Goal: Book appointment/travel/reservation

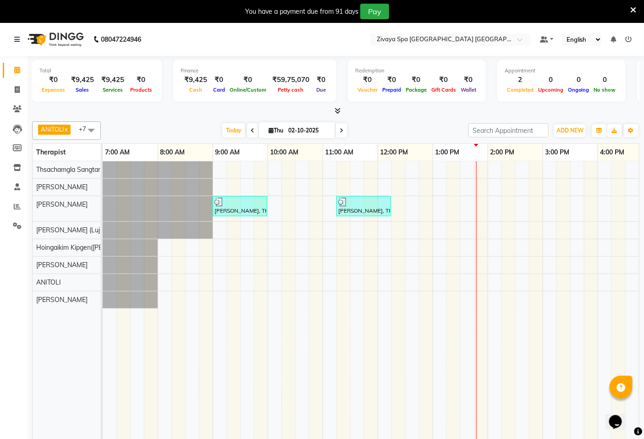
click at [473, 184] on div "[PERSON_NAME], TK01, 09:00 AM-10:00 AM, Swedish De-Stress - 60 Mins Krishna, TK…" at bounding box center [543, 306] width 880 height 291
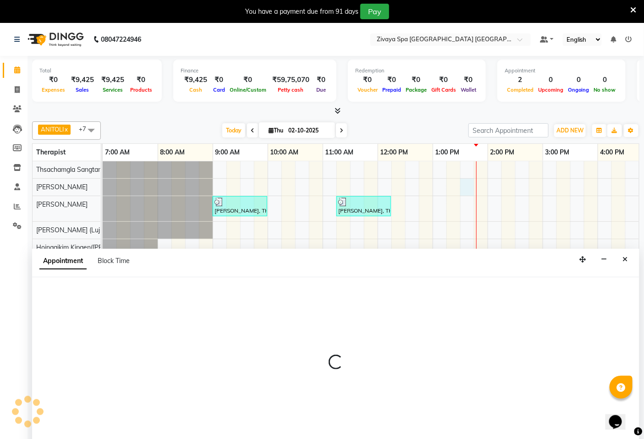
select select "49490"
select select "810"
select select "tentative"
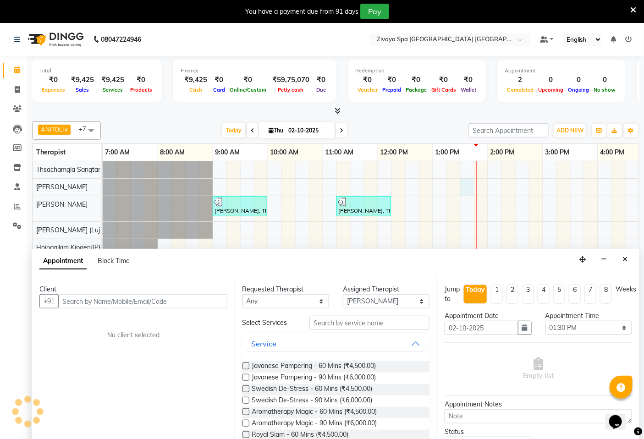
scroll to position [23, 0]
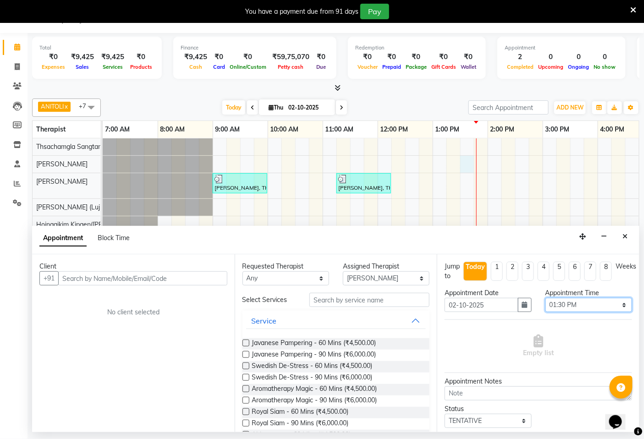
click at [570, 307] on select "Select 08:00 AM 08:15 AM 08:30 AM 08:45 AM 09:00 AM 09:15 AM 09:30 AM 09:45 AM …" at bounding box center [588, 305] width 87 height 14
select select "825"
click at [545, 298] on select "Select 08:00 AM 08:15 AM 08:30 AM 08:45 AM 09:00 AM 09:15 AM 09:30 AM 09:45 AM …" at bounding box center [588, 305] width 87 height 14
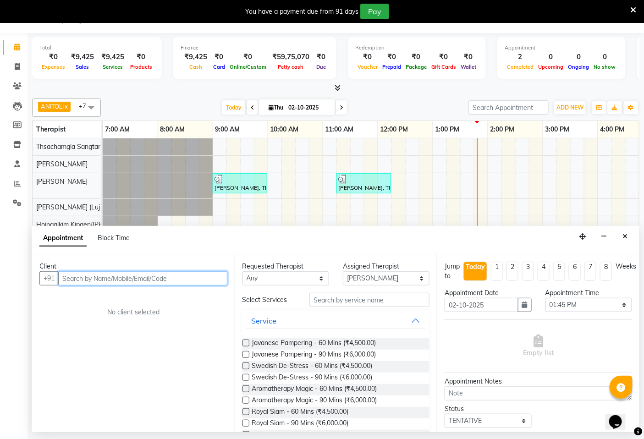
click at [126, 278] on input "text" at bounding box center [142, 278] width 169 height 14
type input "12408341606"
click at [201, 281] on span "Add Client" at bounding box center [208, 278] width 31 height 8
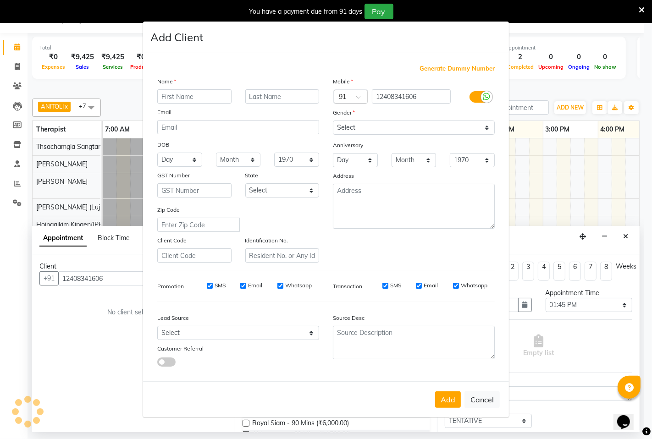
click at [180, 90] on input "text" at bounding box center [194, 96] width 74 height 14
type input "b"
type input "Vanu"
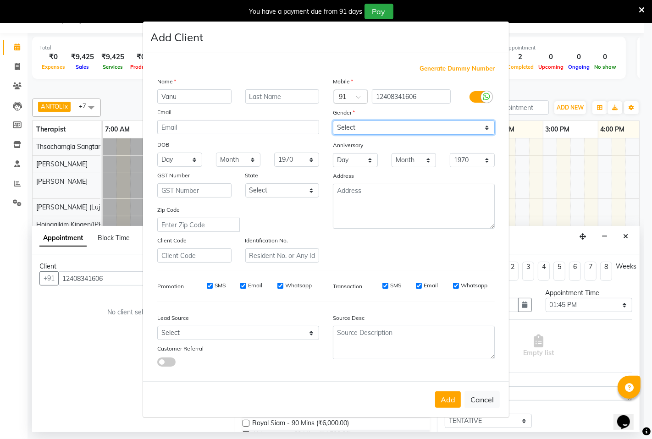
click at [378, 128] on select "Select [DEMOGRAPHIC_DATA] [DEMOGRAPHIC_DATA] Other Prefer Not To Say" at bounding box center [414, 128] width 162 height 14
select select "[DEMOGRAPHIC_DATA]"
click at [333, 121] on select "Select [DEMOGRAPHIC_DATA] [DEMOGRAPHIC_DATA] Other Prefer Not To Say" at bounding box center [414, 128] width 162 height 14
click at [208, 286] on input "SMS" at bounding box center [210, 286] width 6 height 6
checkbox input "false"
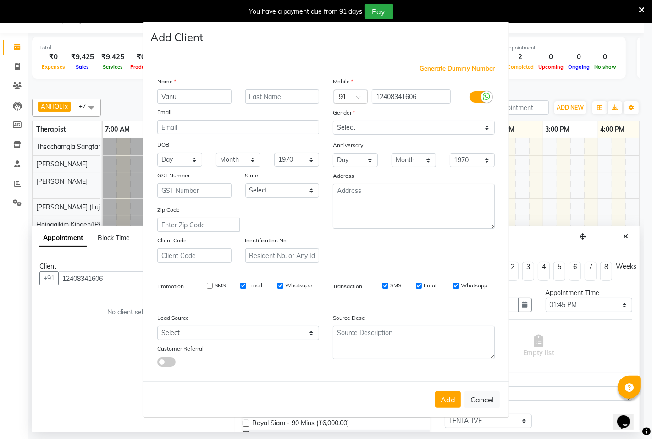
click at [245, 287] on input "Email" at bounding box center [243, 286] width 6 height 6
checkbox input "false"
click at [286, 286] on label "Whatsapp" at bounding box center [298, 285] width 27 height 8
click at [283, 286] on input "Whatsapp" at bounding box center [280, 286] width 6 height 6
checkbox input "false"
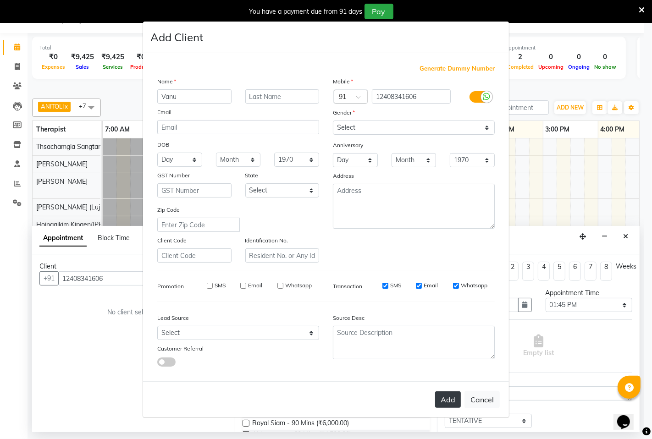
click at [447, 399] on button "Add" at bounding box center [448, 399] width 26 height 16
select select
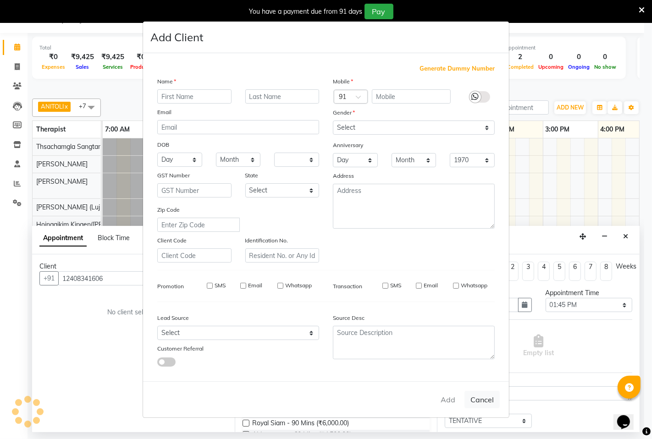
select select
checkbox input "false"
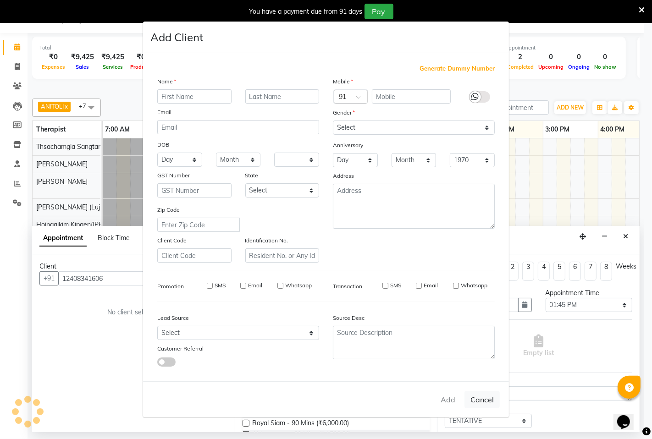
checkbox input "false"
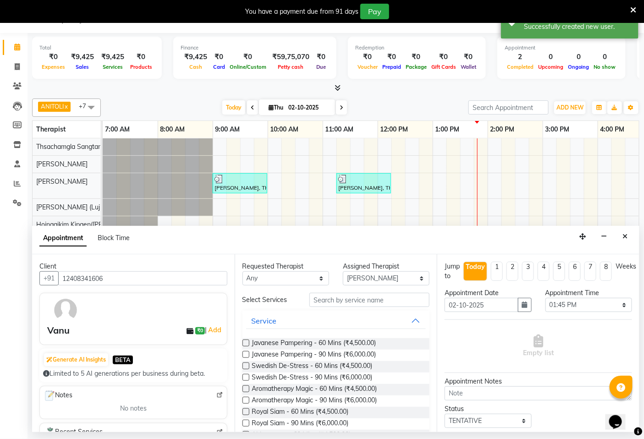
click at [246, 367] on label at bounding box center [245, 366] width 7 height 7
click at [246, 367] on input "checkbox" at bounding box center [245, 367] width 6 height 6
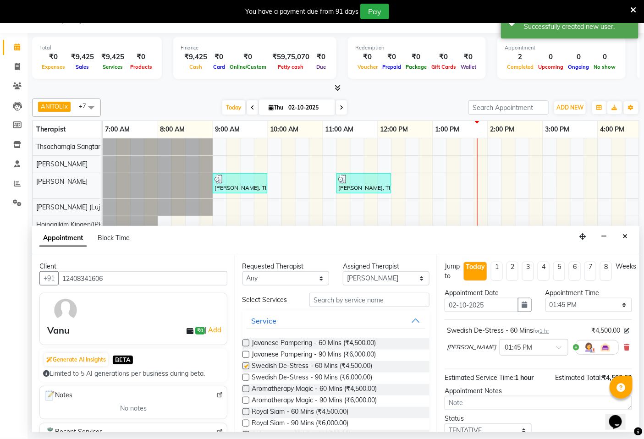
checkbox input "false"
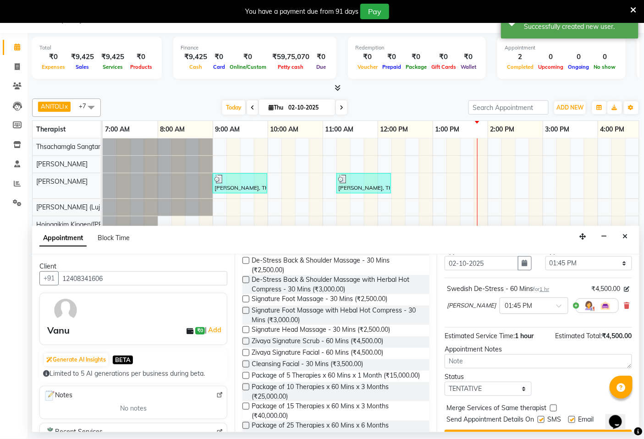
scroll to position [65, 0]
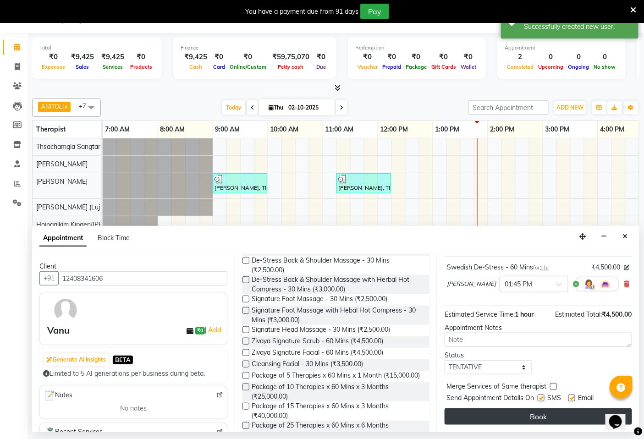
click at [544, 418] on button "Book" at bounding box center [538, 416] width 187 height 16
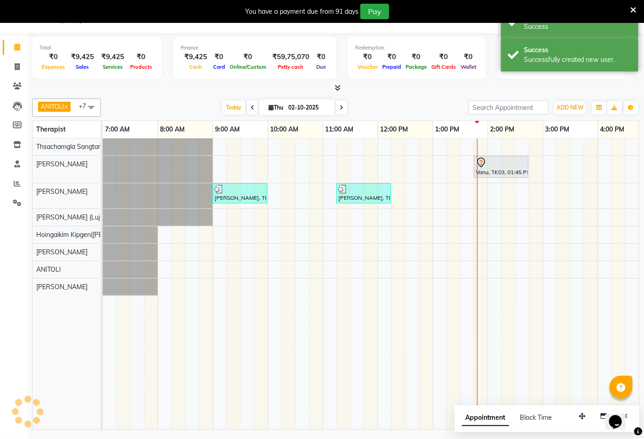
scroll to position [0, 0]
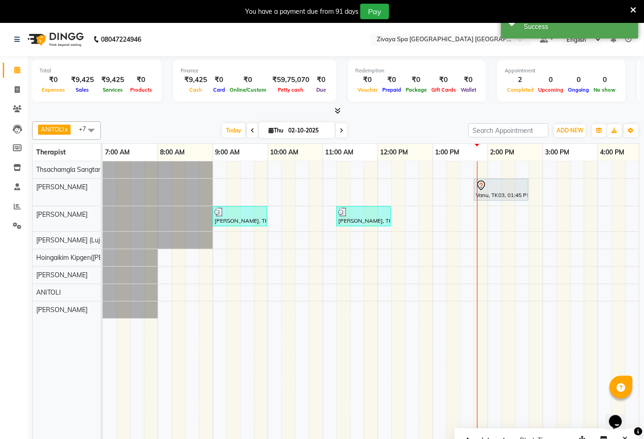
click at [481, 292] on div "Vanu, TK03, 01:45 PM-02:45 PM, Swedish De-Stress - 60 Mins Durga Das, TK01, 09:…" at bounding box center [543, 306] width 880 height 291
select select "71800"
select select "tentative"
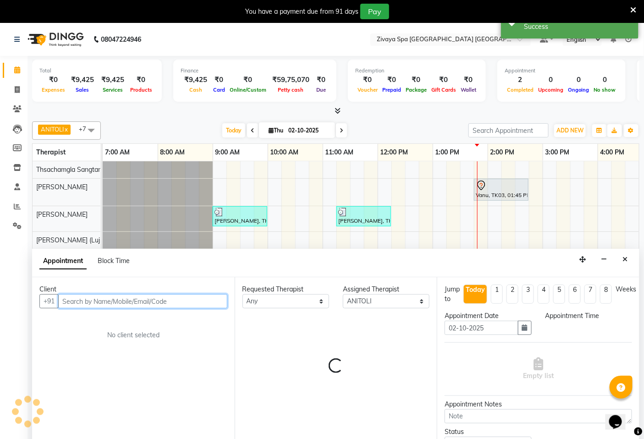
select select "825"
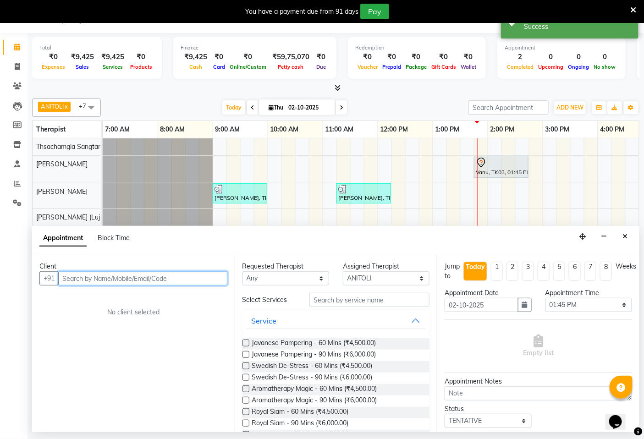
click at [180, 280] on input "text" at bounding box center [142, 278] width 169 height 14
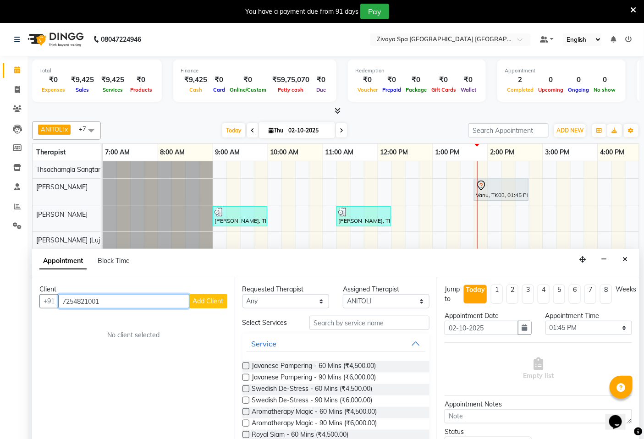
type input "7254821001"
click at [220, 299] on span "Add Client" at bounding box center [208, 301] width 31 height 8
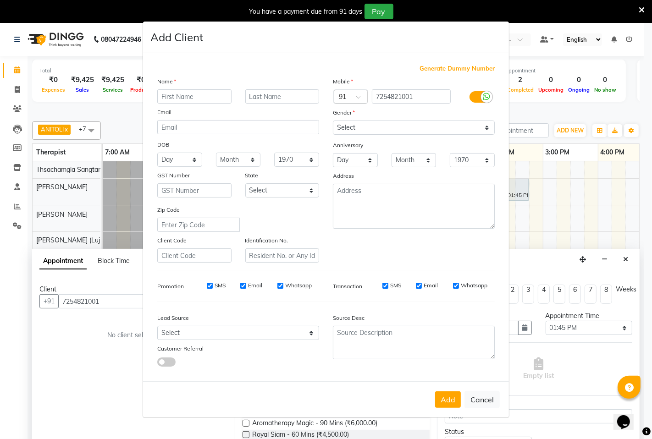
click at [208, 93] on input "text" at bounding box center [194, 96] width 74 height 14
type input "p"
type input "Pawan"
click at [363, 126] on select "Select [DEMOGRAPHIC_DATA] [DEMOGRAPHIC_DATA] Other Prefer Not To Say" at bounding box center [414, 128] width 162 height 14
select select "[DEMOGRAPHIC_DATA]"
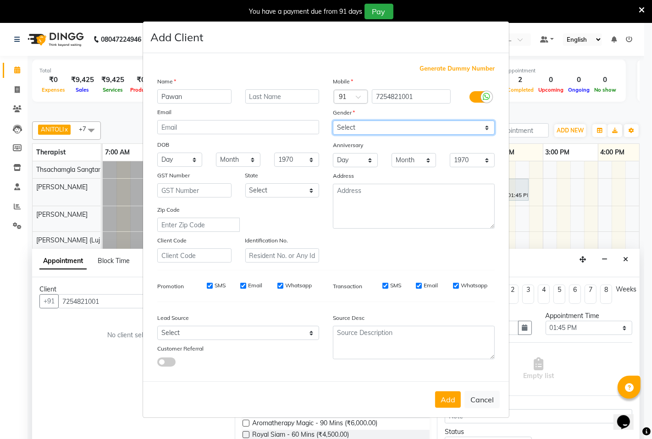
click at [333, 121] on select "Select [DEMOGRAPHIC_DATA] [DEMOGRAPHIC_DATA] Other Prefer Not To Say" at bounding box center [414, 128] width 162 height 14
click at [211, 284] on input "SMS" at bounding box center [210, 286] width 6 height 6
checkbox input "false"
click at [250, 290] on div "SMS Email Whatsapp" at bounding box center [253, 287] width 146 height 13
click at [255, 285] on label "Email" at bounding box center [255, 285] width 14 height 8
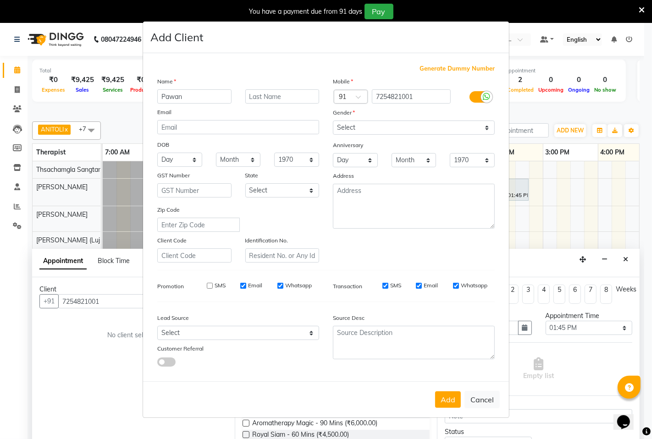
click at [246, 285] on input "Email" at bounding box center [243, 286] width 6 height 6
checkbox input "false"
click at [290, 287] on label "Whatsapp" at bounding box center [298, 285] width 27 height 8
click at [283, 287] on input "Whatsapp" at bounding box center [280, 286] width 6 height 6
checkbox input "false"
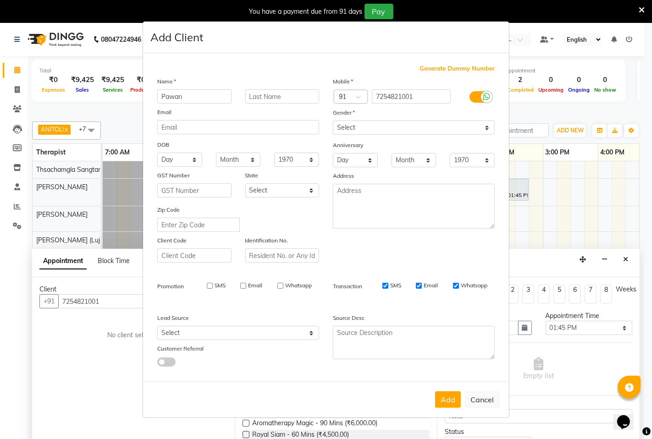
drag, startPoint x: 448, startPoint y: 401, endPoint x: 437, endPoint y: 393, distance: 14.4
click at [448, 402] on button "Add" at bounding box center [448, 399] width 26 height 16
select select
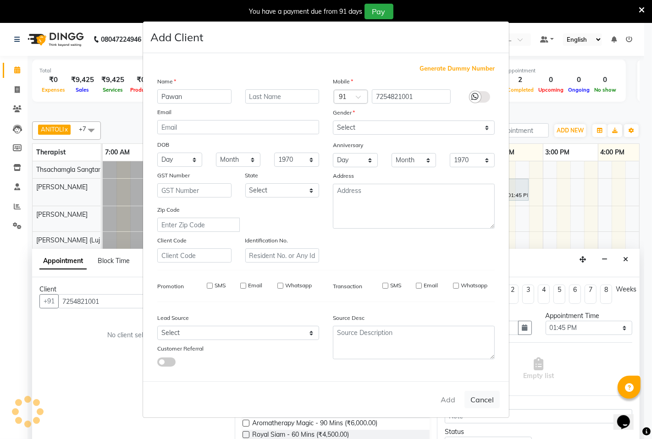
select select
checkbox input "false"
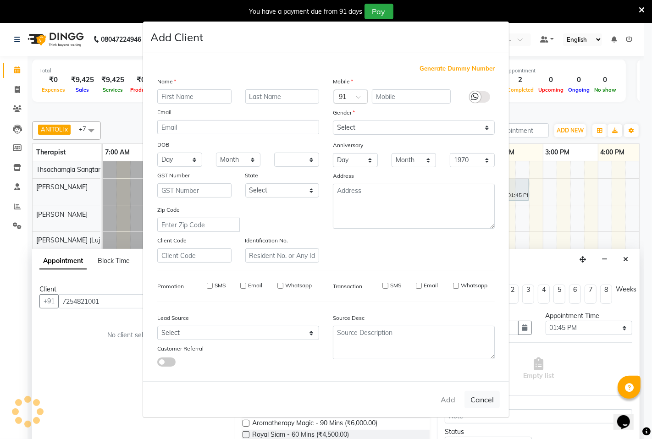
checkbox input "false"
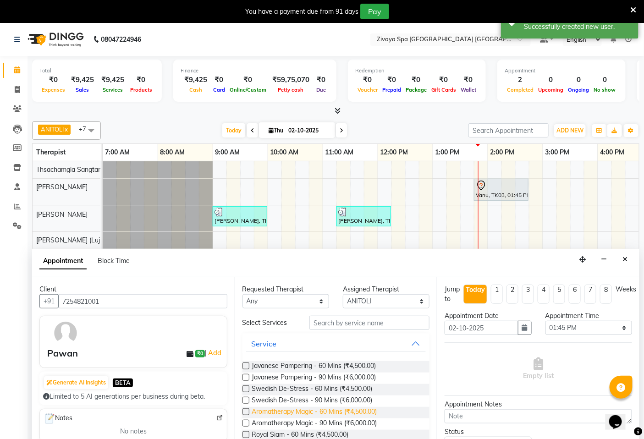
scroll to position [51, 0]
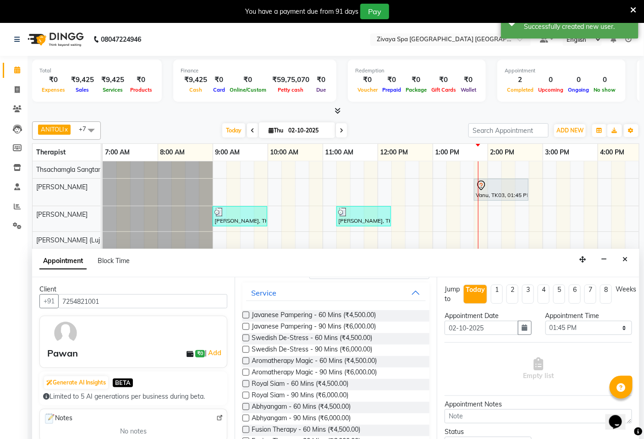
click at [245, 385] on label at bounding box center [245, 383] width 7 height 7
click at [245, 385] on input "checkbox" at bounding box center [245, 385] width 6 height 6
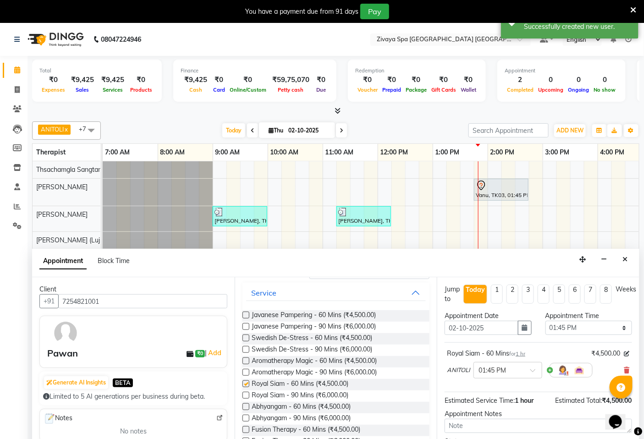
checkbox input "false"
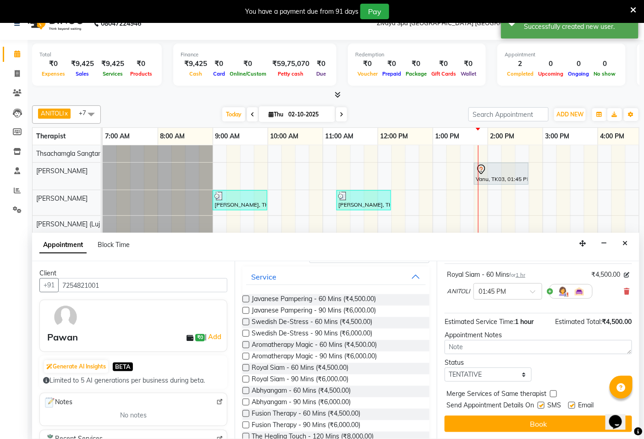
scroll to position [23, 0]
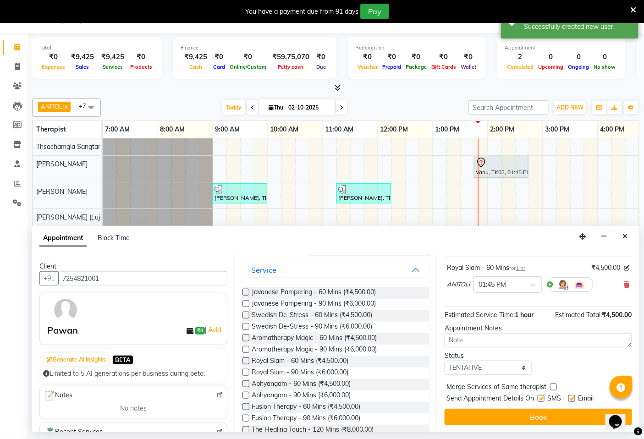
drag, startPoint x: 542, startPoint y: 418, endPoint x: 407, endPoint y: 401, distance: 136.3
click at [542, 418] on button "Book" at bounding box center [538, 417] width 187 height 16
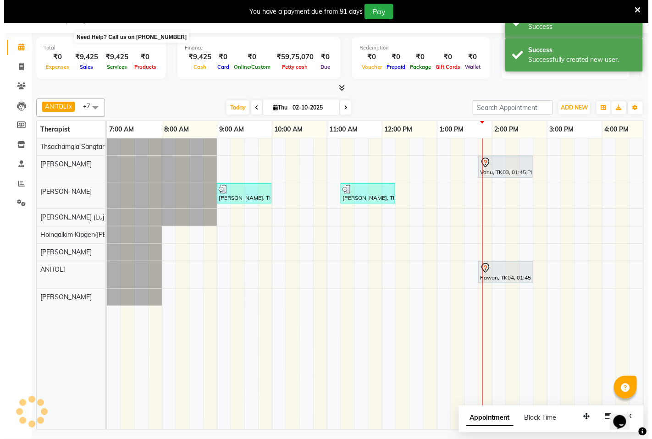
scroll to position [0, 0]
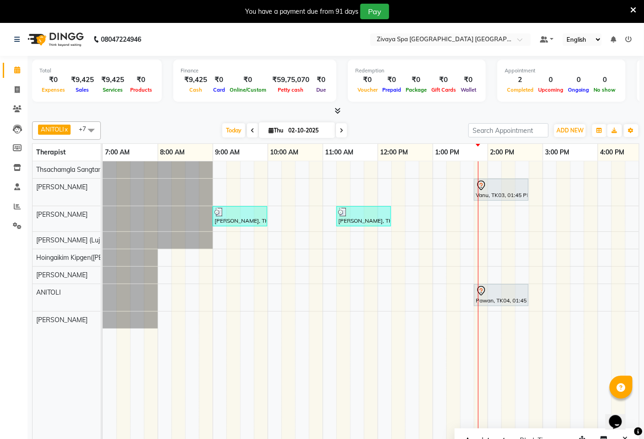
click at [633, 13] on icon at bounding box center [634, 10] width 6 height 8
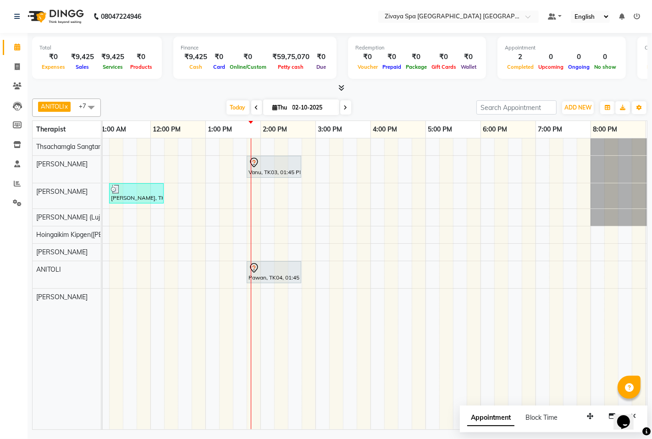
scroll to position [0, 253]
